Goal: Check status: Check status

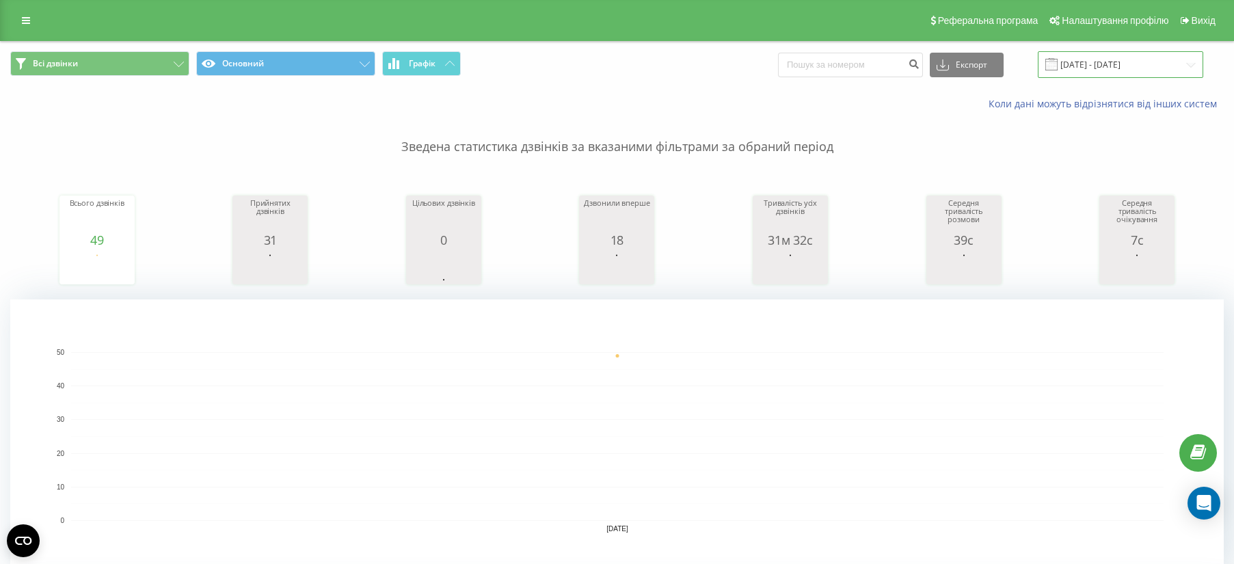
click at [1107, 72] on input "[DATE] - [DATE]" at bounding box center [1120, 64] width 165 height 27
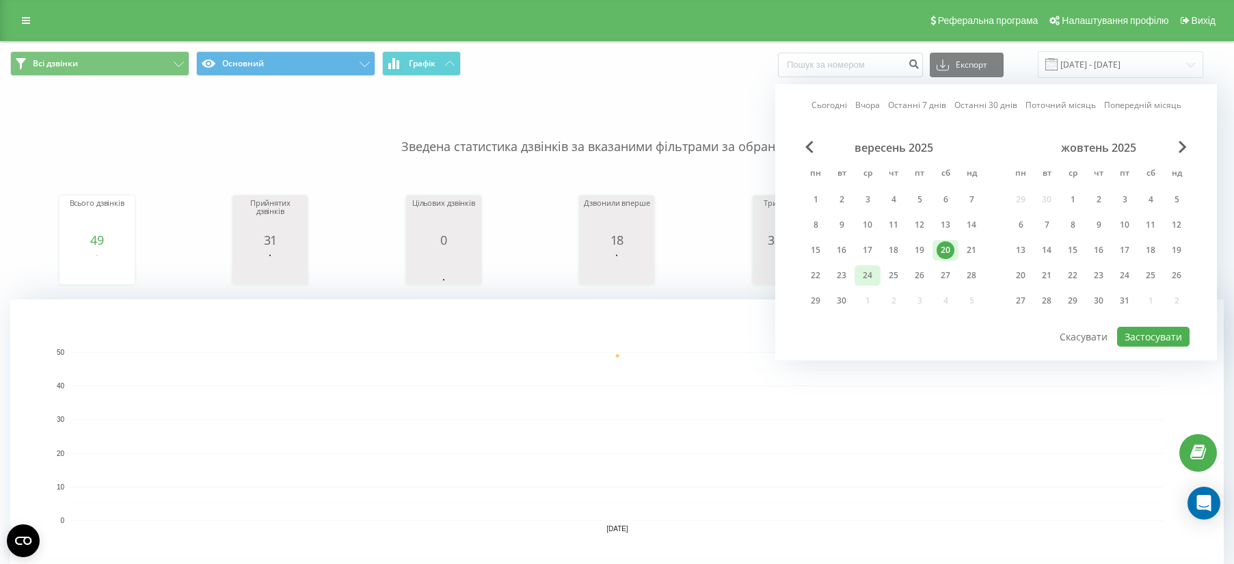
click at [864, 274] on div "24" at bounding box center [868, 276] width 18 height 18
click at [839, 279] on div "23" at bounding box center [842, 276] width 18 height 18
click at [864, 275] on div "24" at bounding box center [868, 276] width 18 height 18
click at [870, 272] on div "24" at bounding box center [868, 276] width 18 height 18
click at [847, 274] on div "23" at bounding box center [842, 276] width 18 height 18
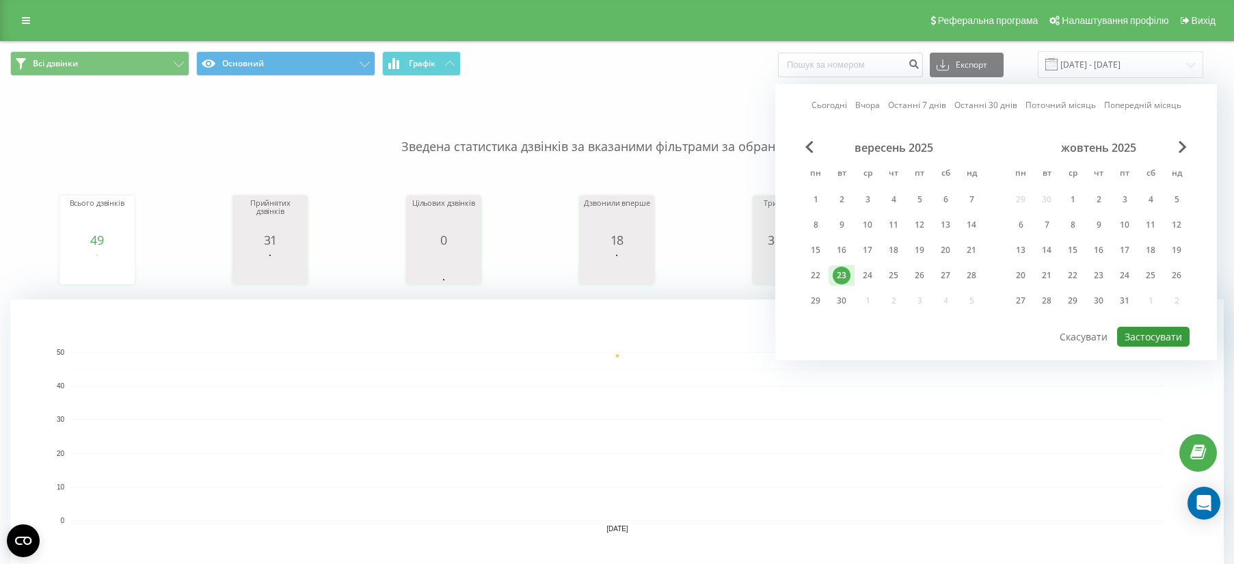
click at [1145, 340] on button "Застосувати" at bounding box center [1153, 337] width 72 height 20
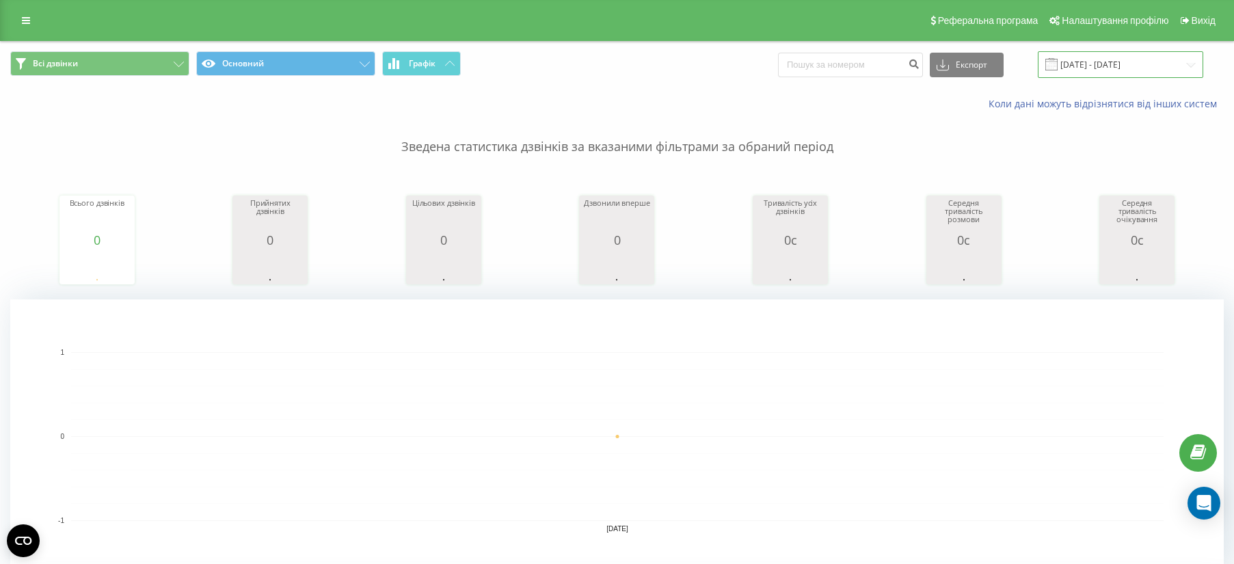
click at [1108, 68] on input "[DATE] - [DATE]" at bounding box center [1120, 64] width 165 height 27
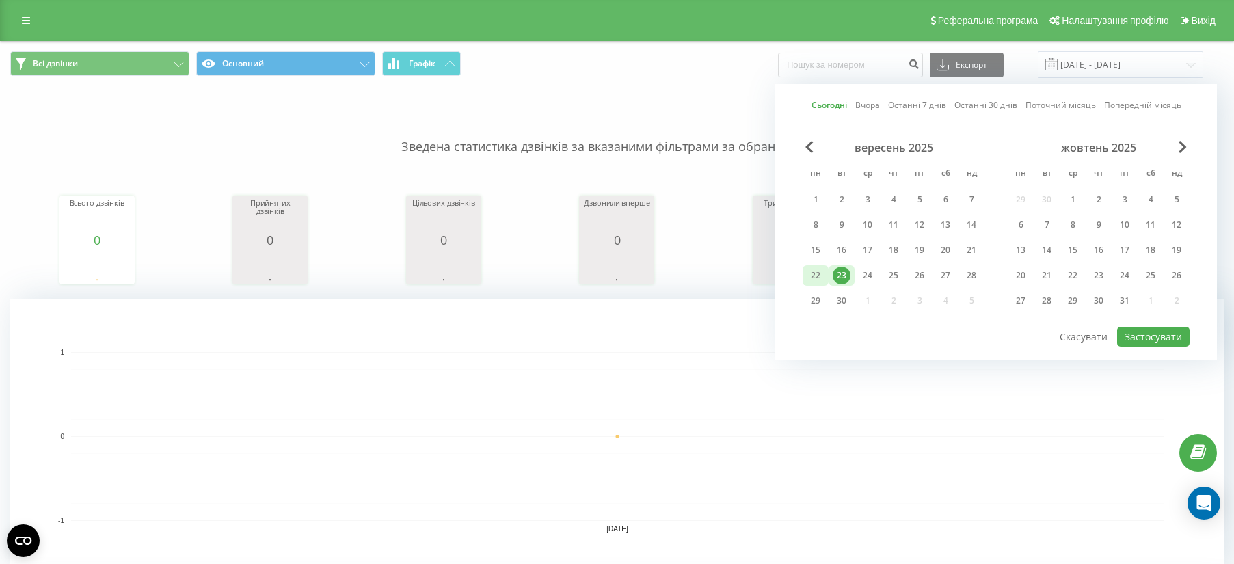
click at [821, 269] on div "22" at bounding box center [816, 276] width 18 height 18
click at [1143, 337] on button "Застосувати" at bounding box center [1153, 337] width 72 height 20
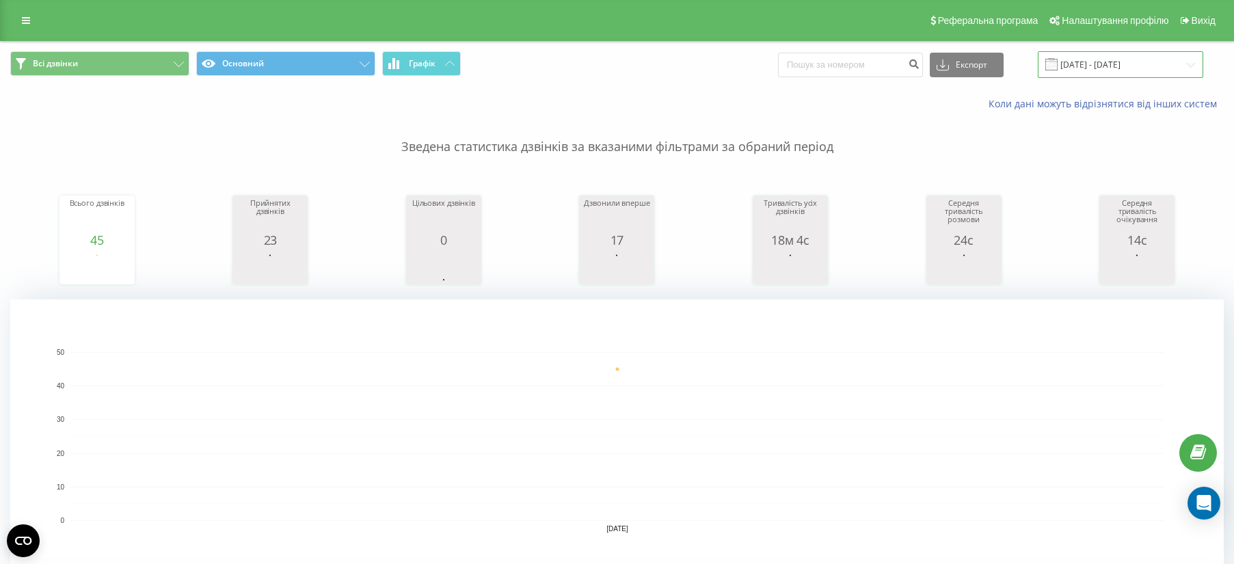
click at [1096, 72] on input "[DATE] - [DATE]" at bounding box center [1120, 64] width 165 height 27
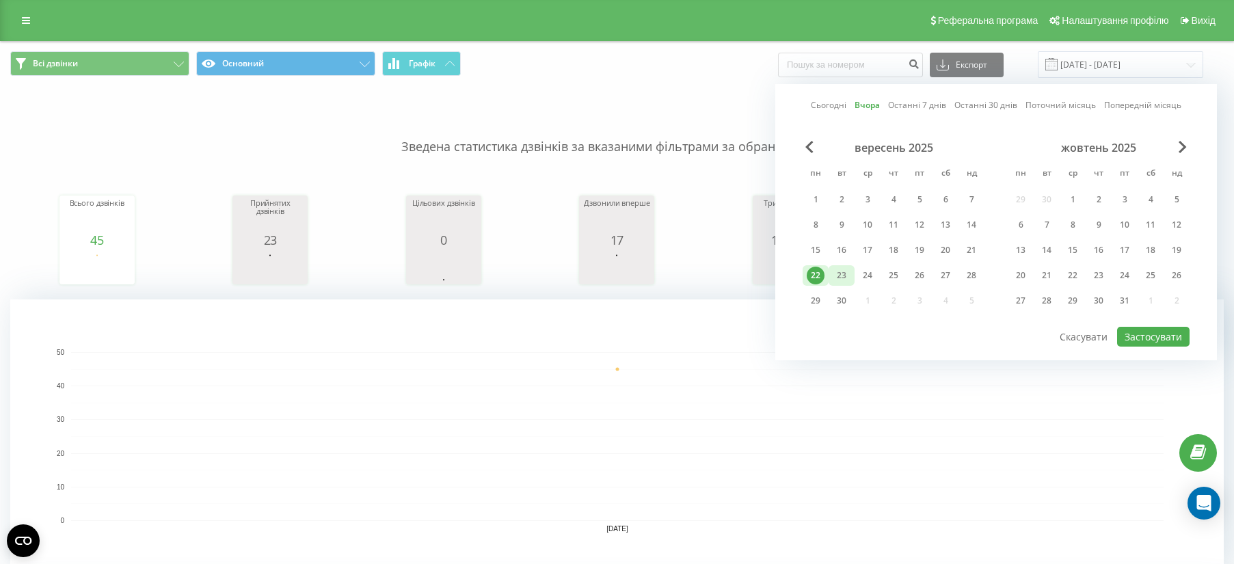
click at [847, 269] on div "23" at bounding box center [842, 276] width 18 height 18
drag, startPoint x: 1149, startPoint y: 335, endPoint x: 1136, endPoint y: 332, distance: 12.8
click at [1148, 335] on button "Застосувати" at bounding box center [1153, 337] width 72 height 20
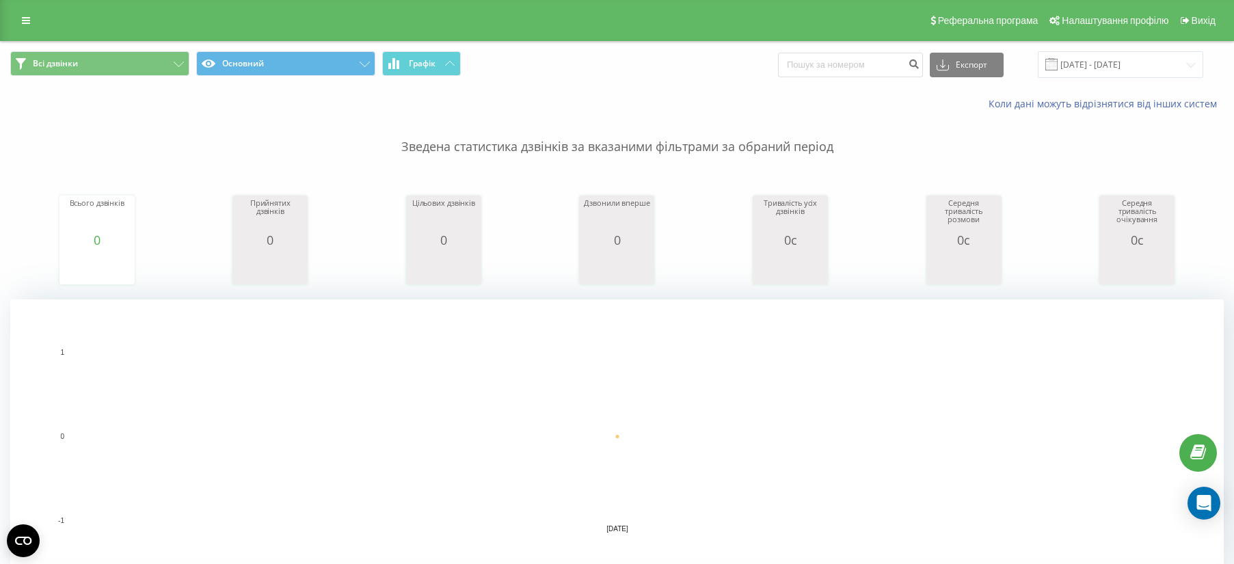
click at [1058, 66] on span at bounding box center [1052, 64] width 12 height 12
click at [1084, 64] on input "[DATE] - [DATE]" at bounding box center [1120, 64] width 165 height 27
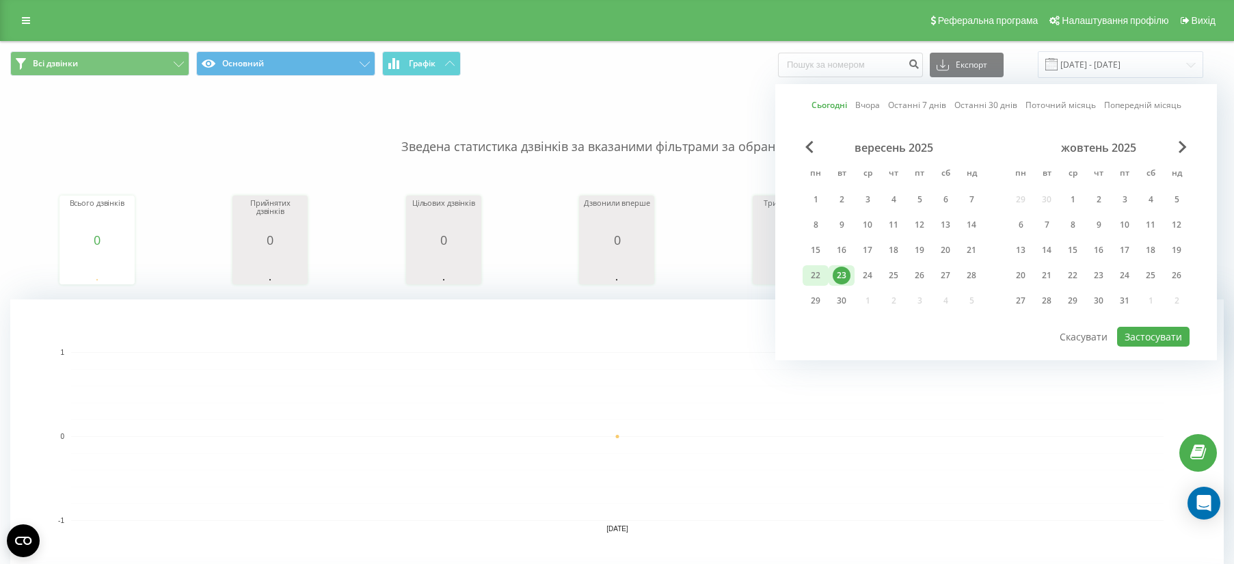
click at [816, 268] on div "22" at bounding box center [816, 276] width 18 height 18
click at [1143, 336] on button "Застосувати" at bounding box center [1153, 337] width 72 height 20
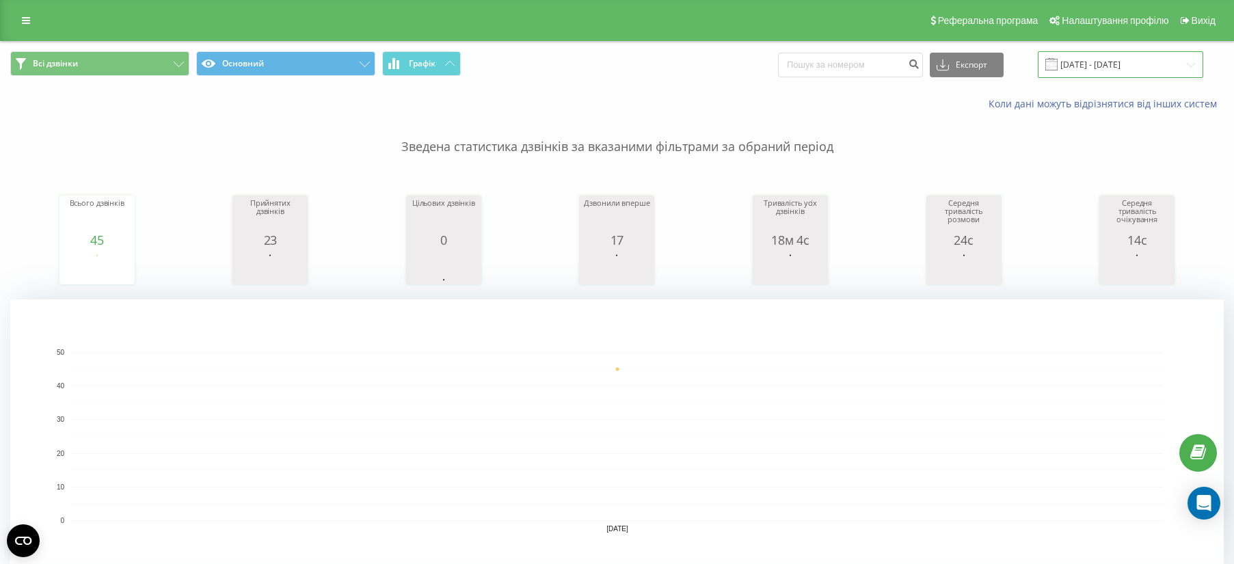
click at [1098, 64] on input "[DATE] - [DATE]" at bounding box center [1120, 64] width 165 height 27
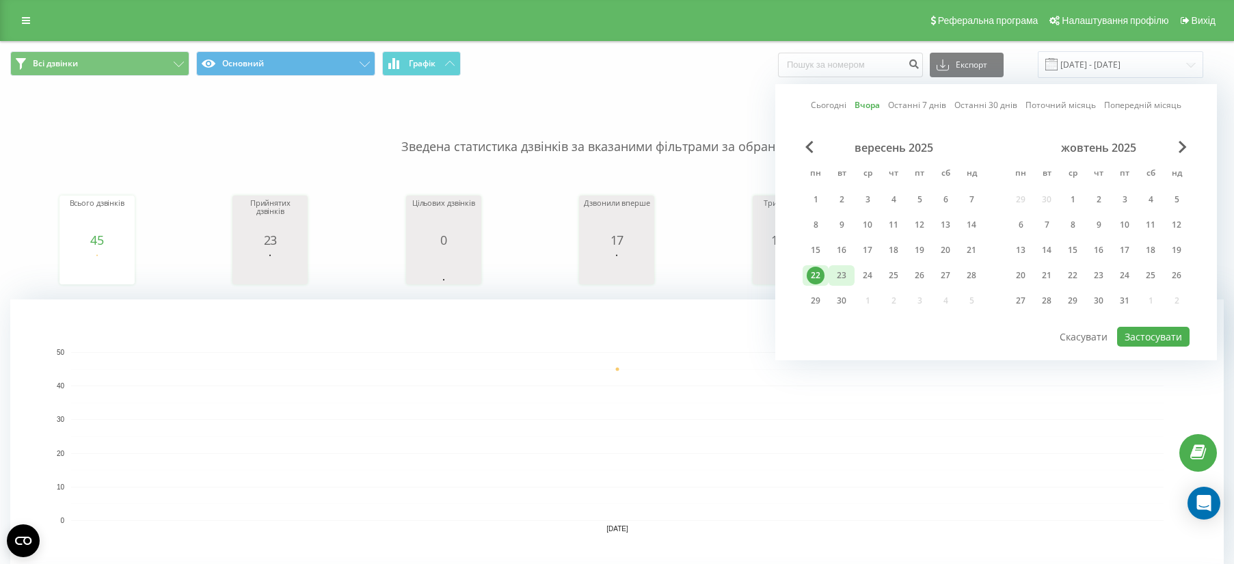
click at [842, 269] on div "23" at bounding box center [842, 276] width 18 height 18
click at [1145, 335] on button "Застосувати" at bounding box center [1153, 337] width 72 height 20
type input "[DATE] - [DATE]"
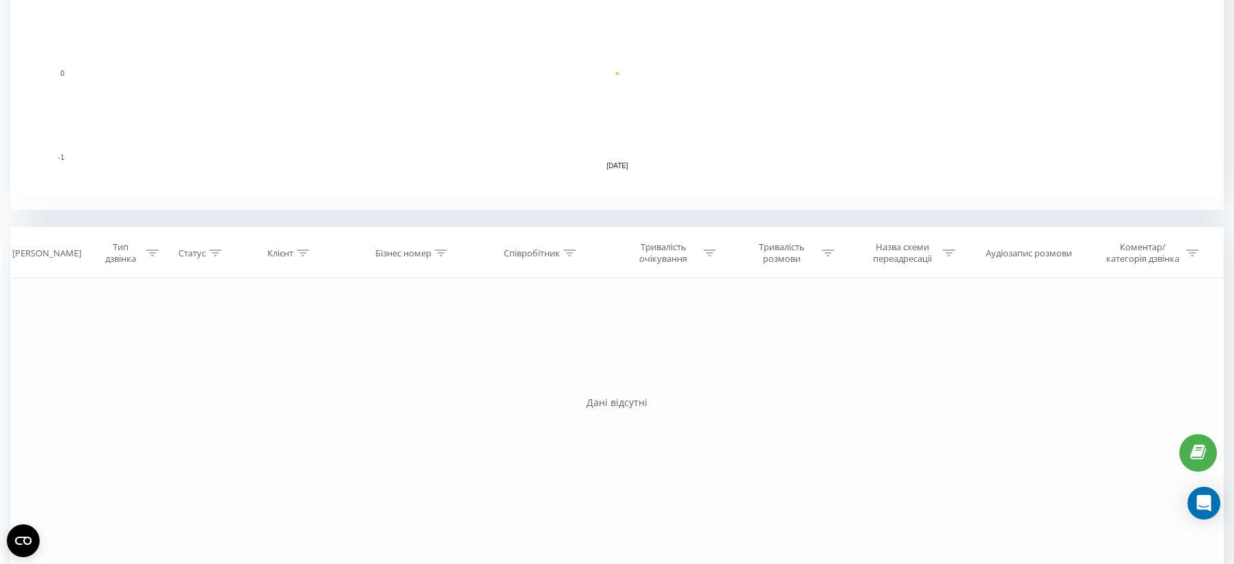
scroll to position [397, 0]
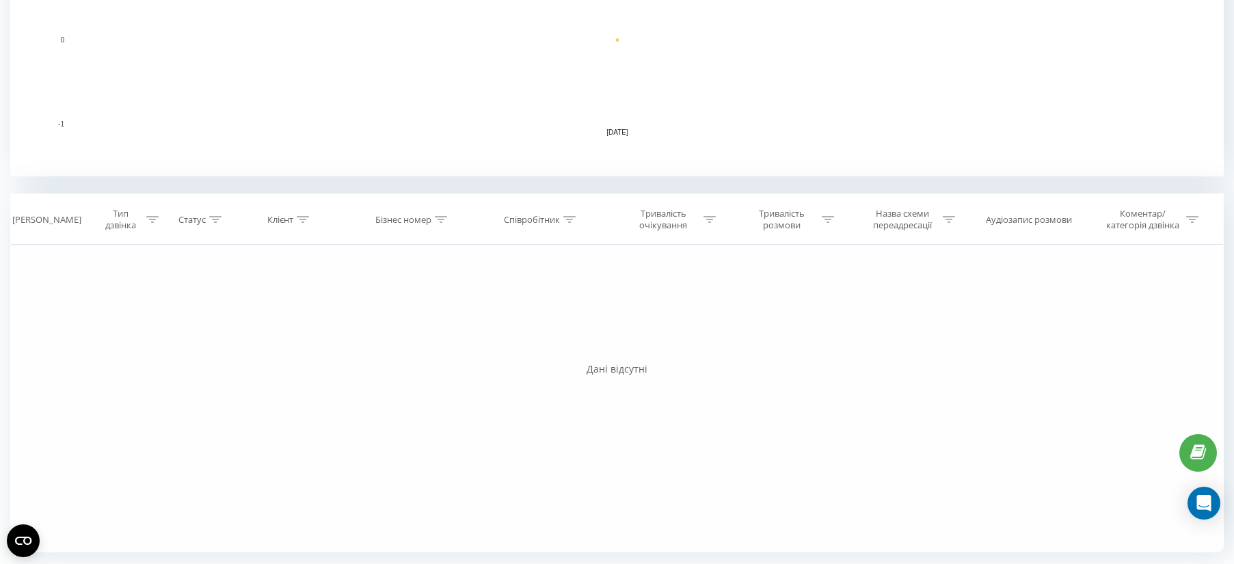
click at [72, 397] on div "Фільтрувати за умовою Дорівнює Введіть значення Скасувати OK Фільтрувати за умо…" at bounding box center [617, 399] width 1214 height 308
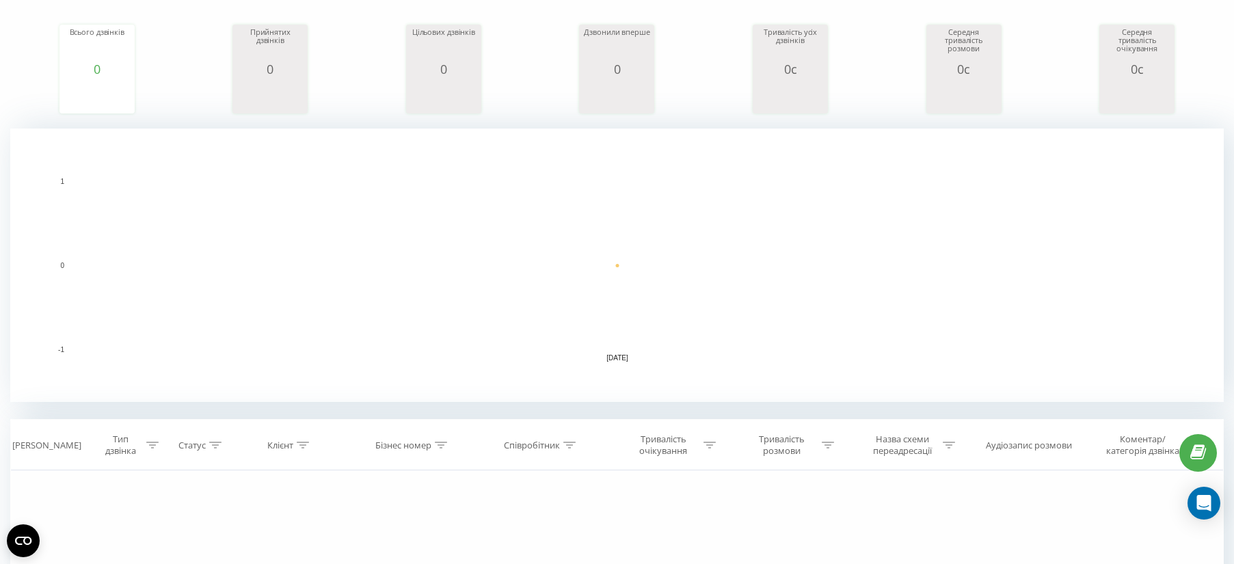
scroll to position [0, 0]
